Goal: Task Accomplishment & Management: Use online tool/utility

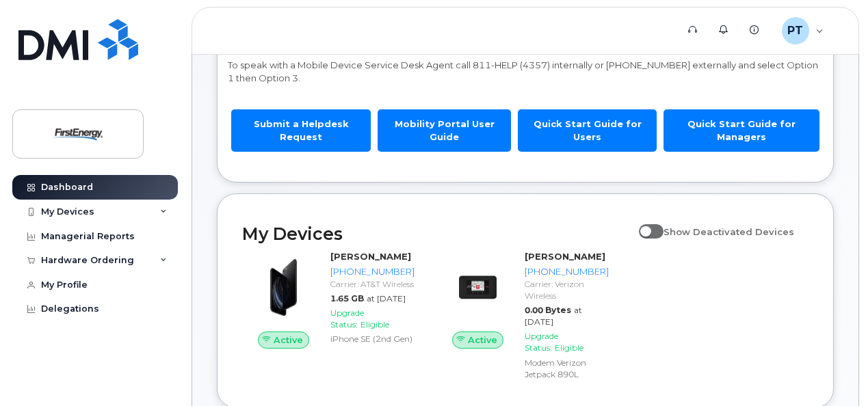
scroll to position [205, 0]
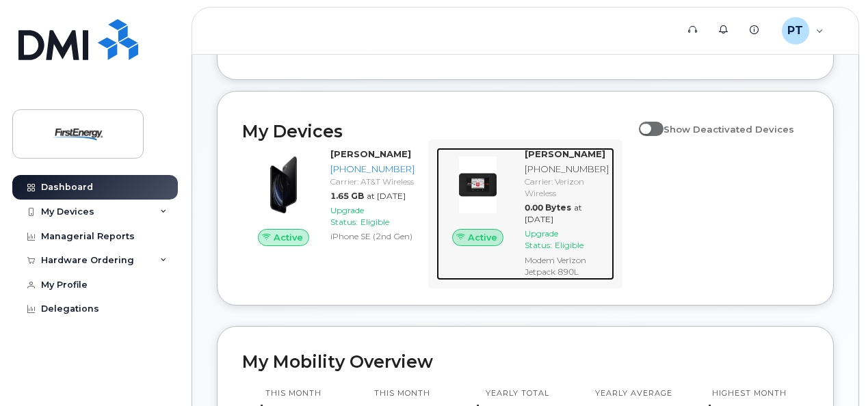
click at [603, 229] on div "Upgrade Status: Eligible" at bounding box center [567, 239] width 84 height 23
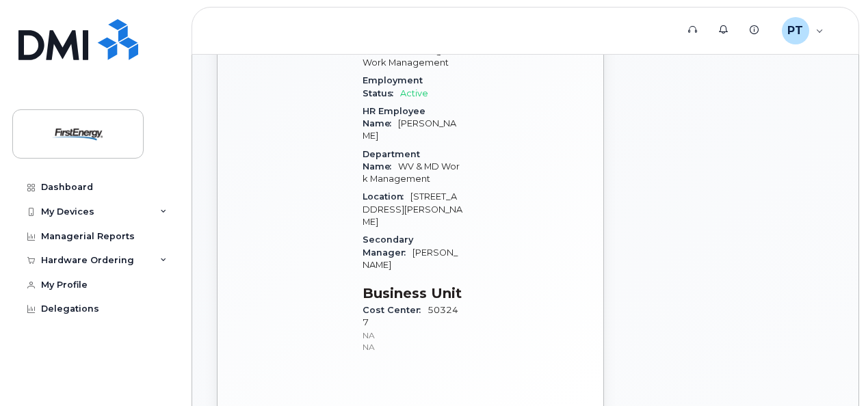
scroll to position [342, 0]
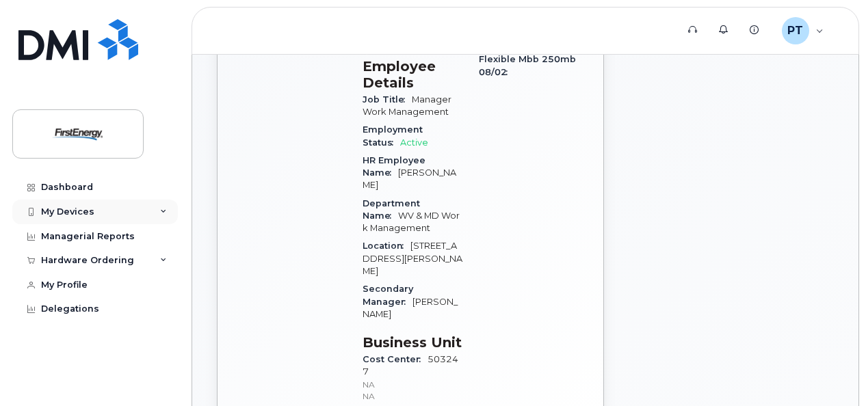
click at [161, 212] on icon at bounding box center [163, 212] width 7 height 7
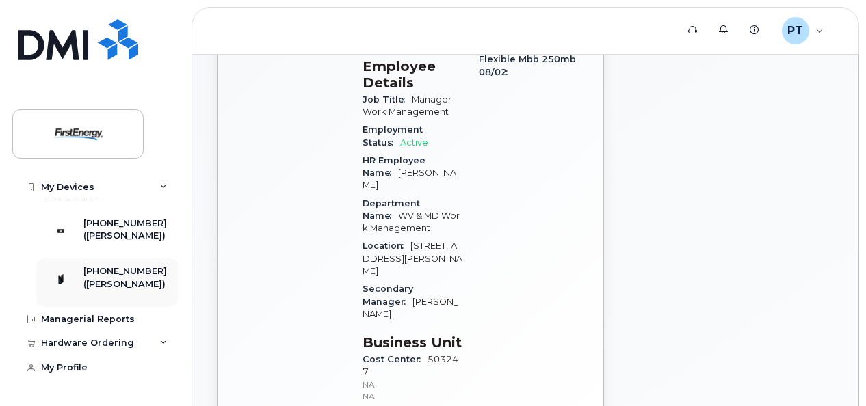
scroll to position [68, 0]
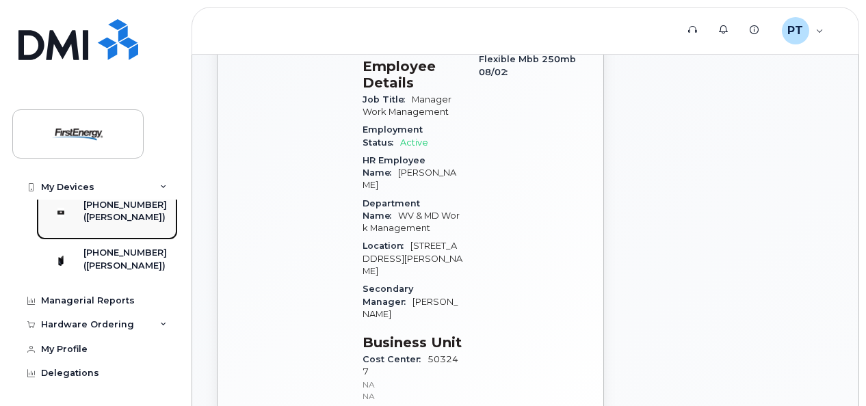
click at [114, 211] on div "([PERSON_NAME])" at bounding box center [124, 217] width 83 height 12
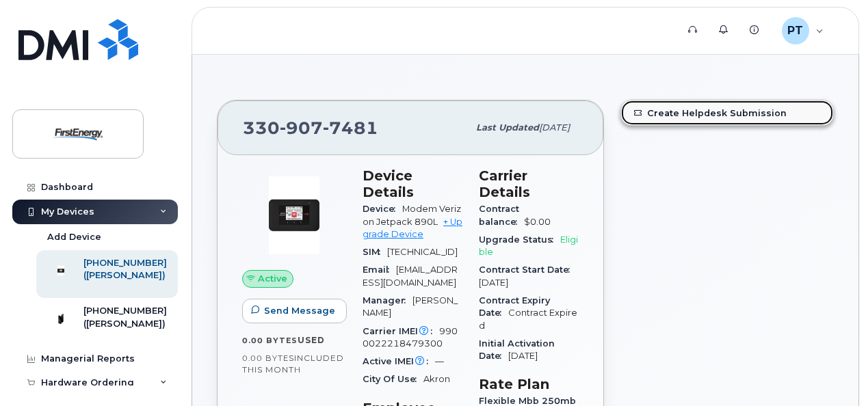
click at [690, 115] on link "Create Helpdesk Submission" at bounding box center [727, 113] width 212 height 25
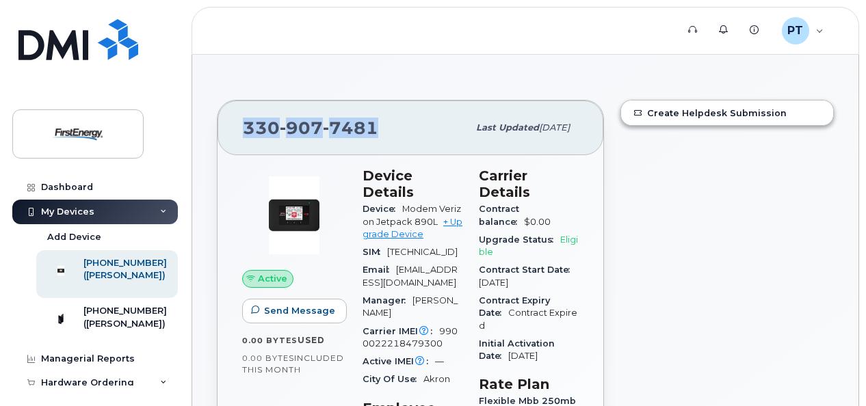
drag, startPoint x: 369, startPoint y: 125, endPoint x: 233, endPoint y: 125, distance: 136.8
click at [233, 125] on div "330 907 7481 Last updated Jun 13, 2025" at bounding box center [411, 128] width 386 height 55
drag, startPoint x: 233, startPoint y: 125, endPoint x: 250, endPoint y: 127, distance: 17.2
